Goal: Navigation & Orientation: Find specific page/section

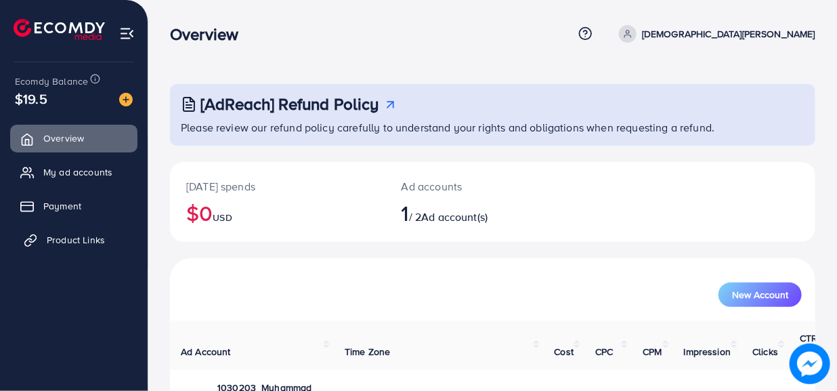
click at [73, 249] on link "Product Links" at bounding box center [73, 239] width 127 height 27
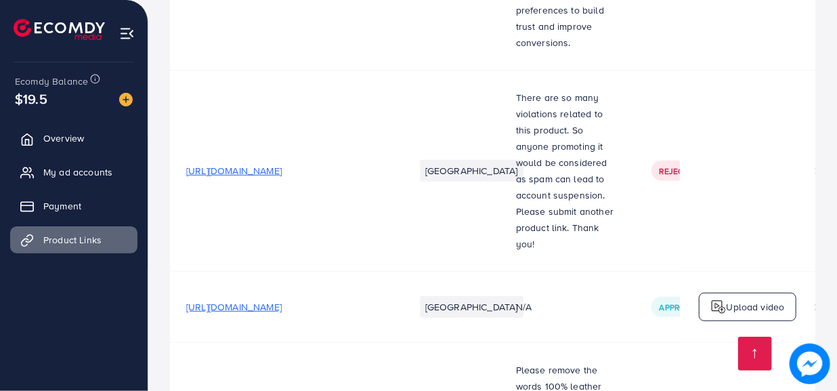
scroll to position [4137, 0]
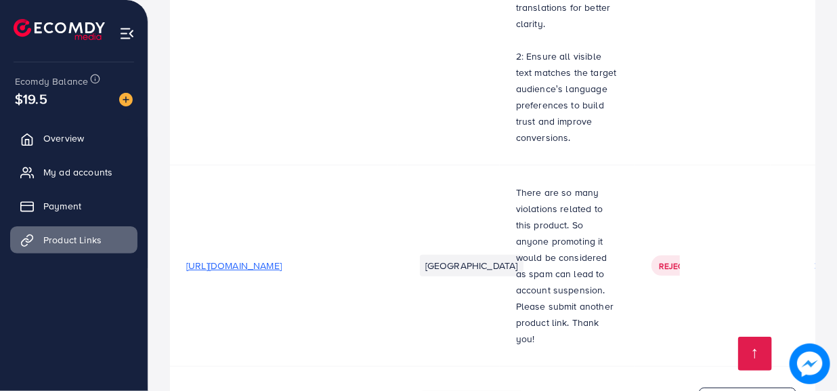
scroll to position [4137, 0]
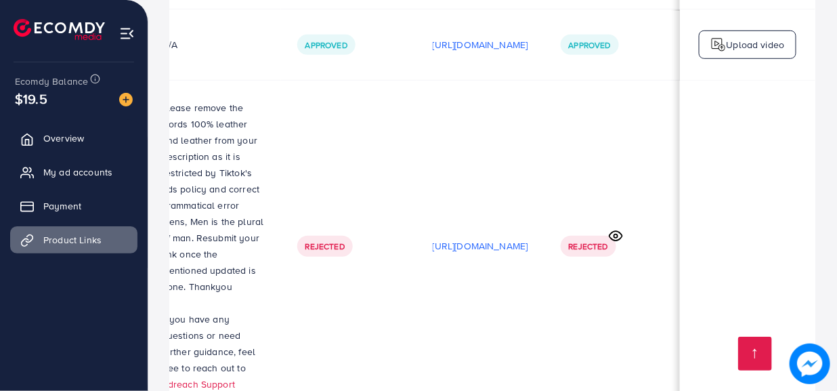
scroll to position [0, 427]
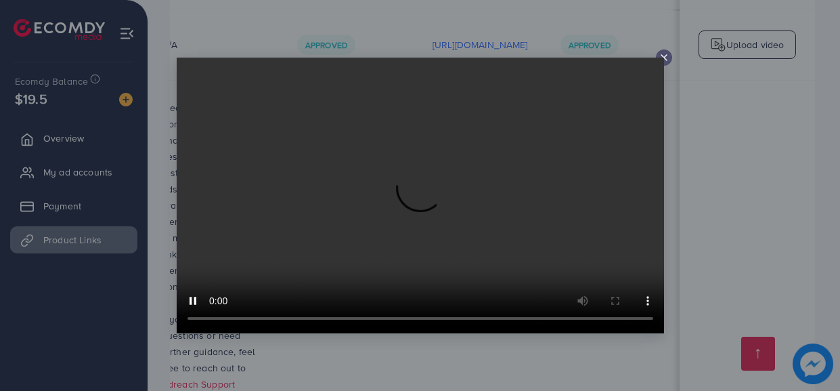
click at [658, 51] on div at bounding box center [664, 57] width 16 height 16
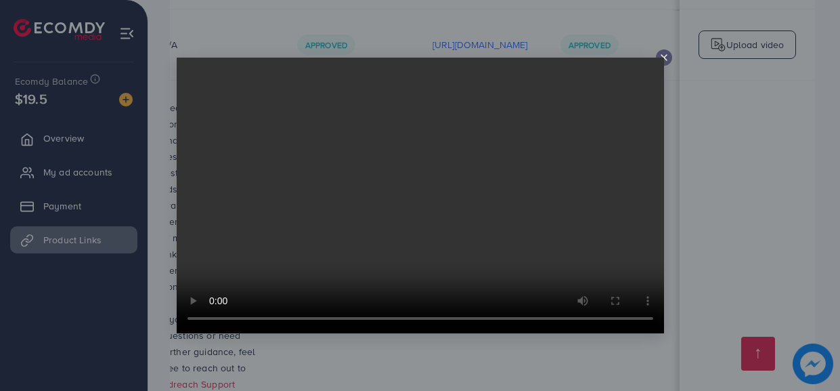
click at [662, 55] on line at bounding box center [664, 57] width 5 height 5
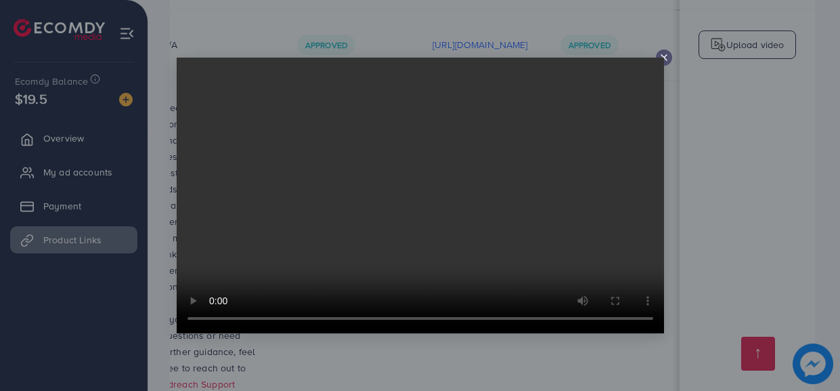
click at [658, 108] on video at bounding box center [421, 196] width 488 height 276
click at [662, 61] on video at bounding box center [421, 196] width 488 height 276
click at [668, 55] on icon at bounding box center [664, 57] width 11 height 11
